Goal: Navigation & Orientation: Find specific page/section

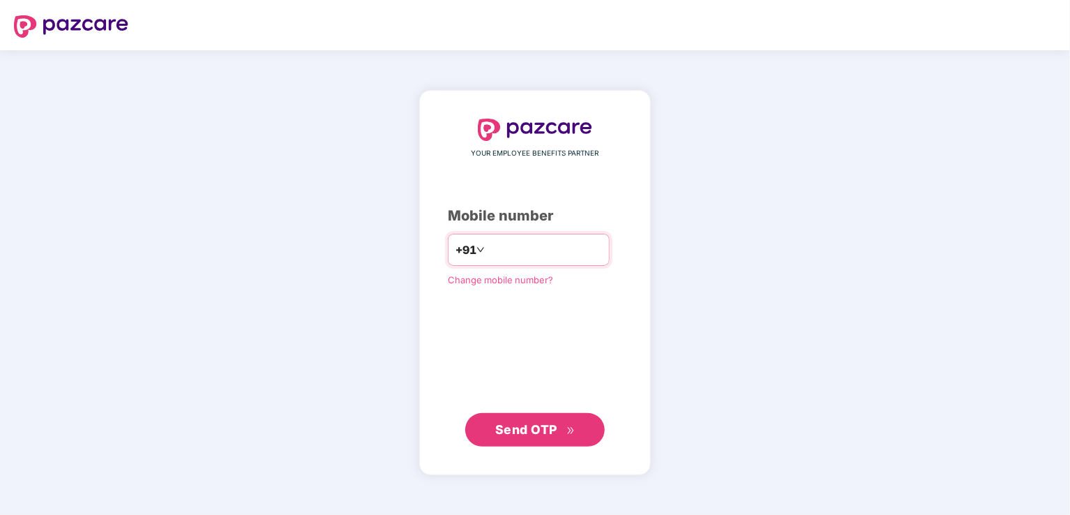
click at [510, 255] on input "number" at bounding box center [544, 249] width 114 height 22
type input "**********"
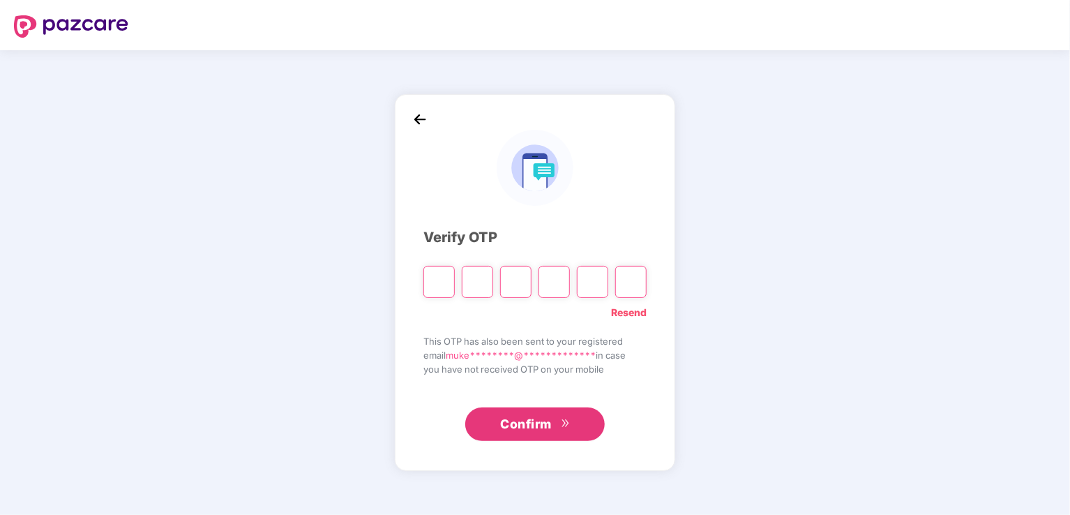
type input "*"
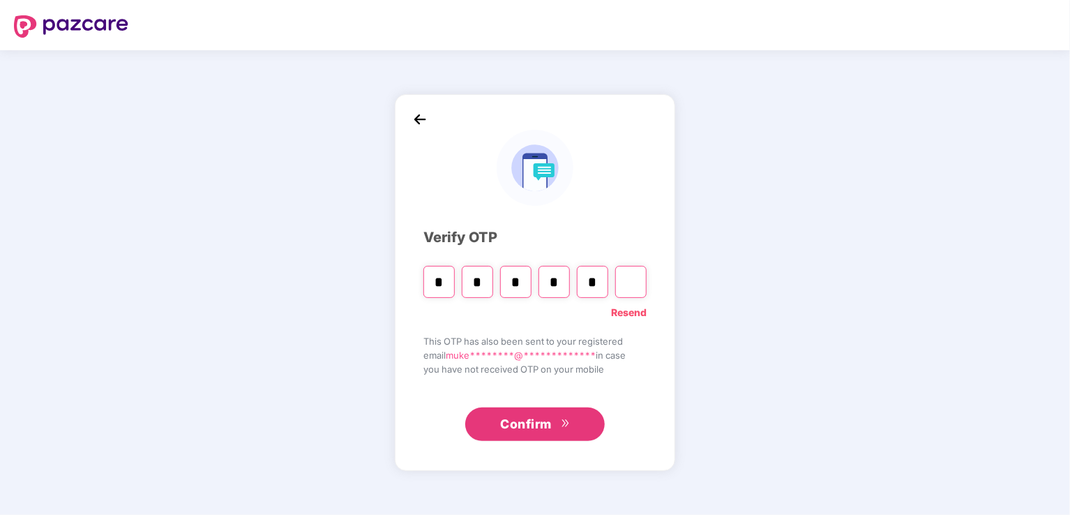
type input "*"
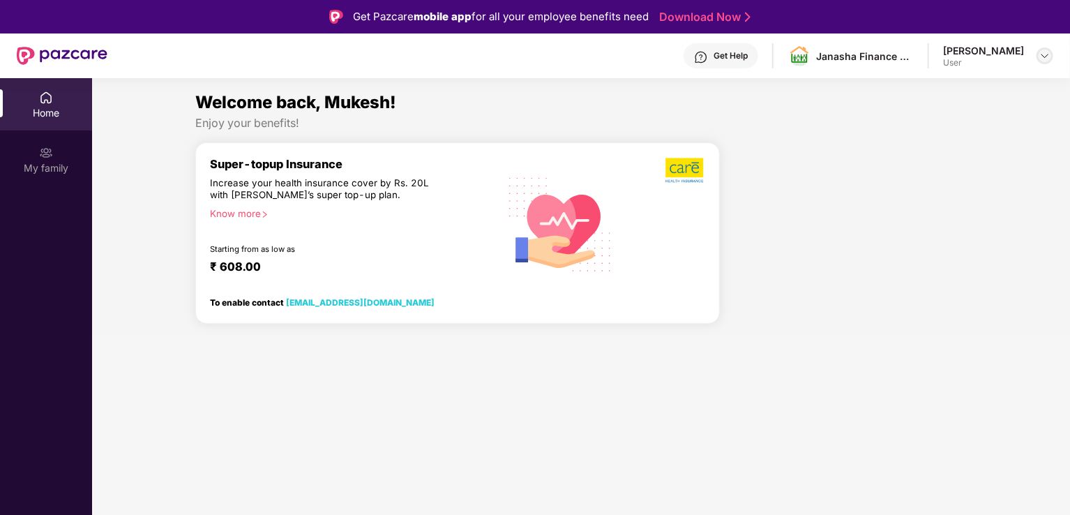
click at [1047, 54] on img at bounding box center [1044, 55] width 11 height 11
click at [955, 137] on div "User" at bounding box center [967, 139] width 81 height 11
click at [853, 225] on div at bounding box center [849, 239] width 248 height 194
click at [234, 218] on div "Know more" at bounding box center [350, 213] width 280 height 10
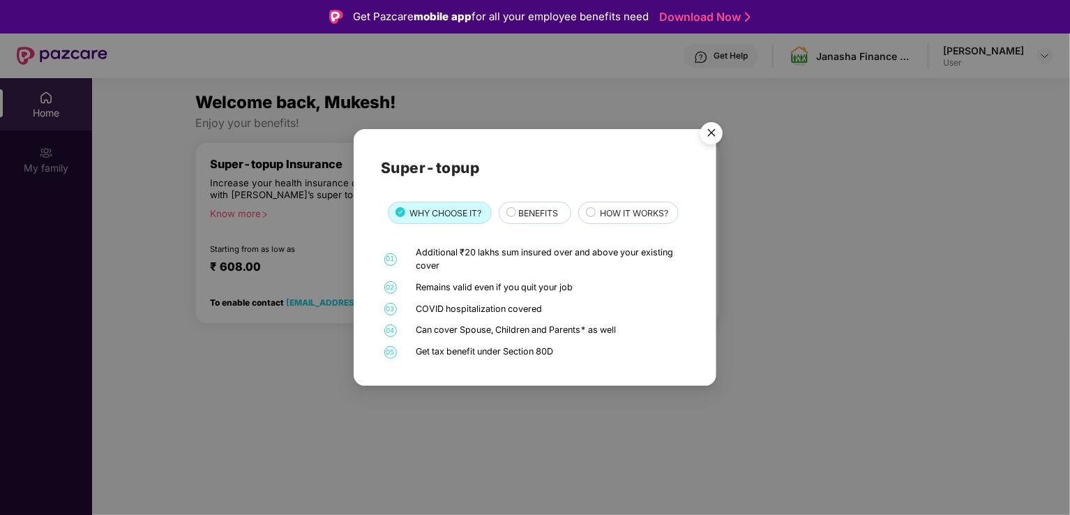
click at [706, 132] on img "Close" at bounding box center [711, 135] width 39 height 39
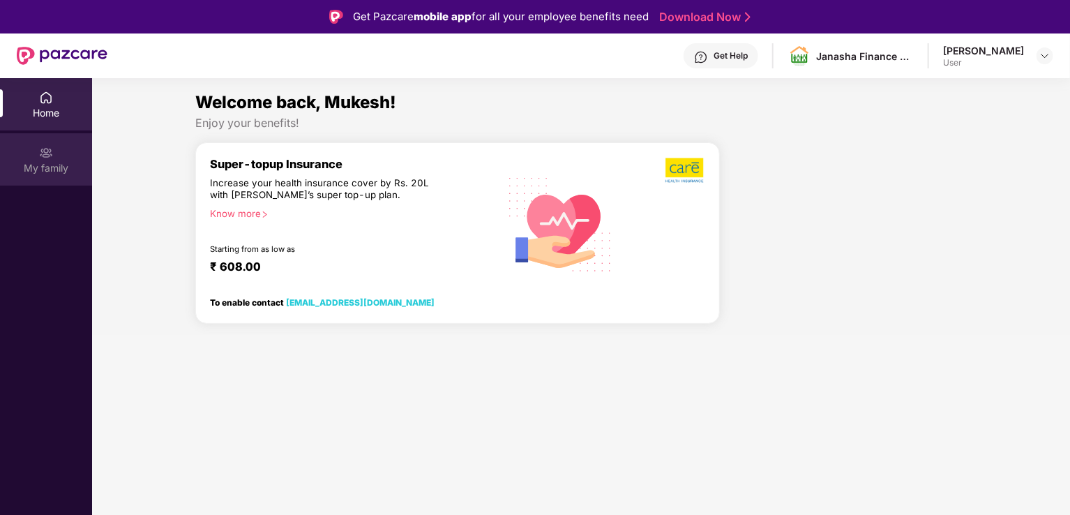
click at [52, 165] on div "My family" at bounding box center [46, 168] width 92 height 14
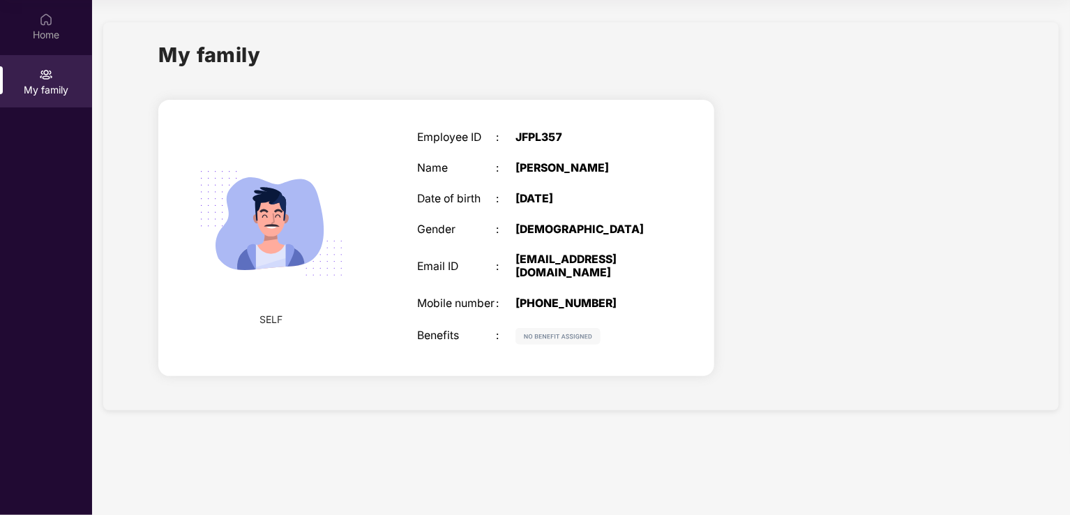
scroll to position [77, 0]
drag, startPoint x: 626, startPoint y: 308, endPoint x: 485, endPoint y: 316, distance: 141.1
click at [485, 316] on div "Employee ID : JFPL357 Name : [PERSON_NAME] Date of birth : [DEMOGRAPHIC_DATA] G…" at bounding box center [535, 238] width 264 height 248
